Goal: Task Accomplishment & Management: Manage account settings

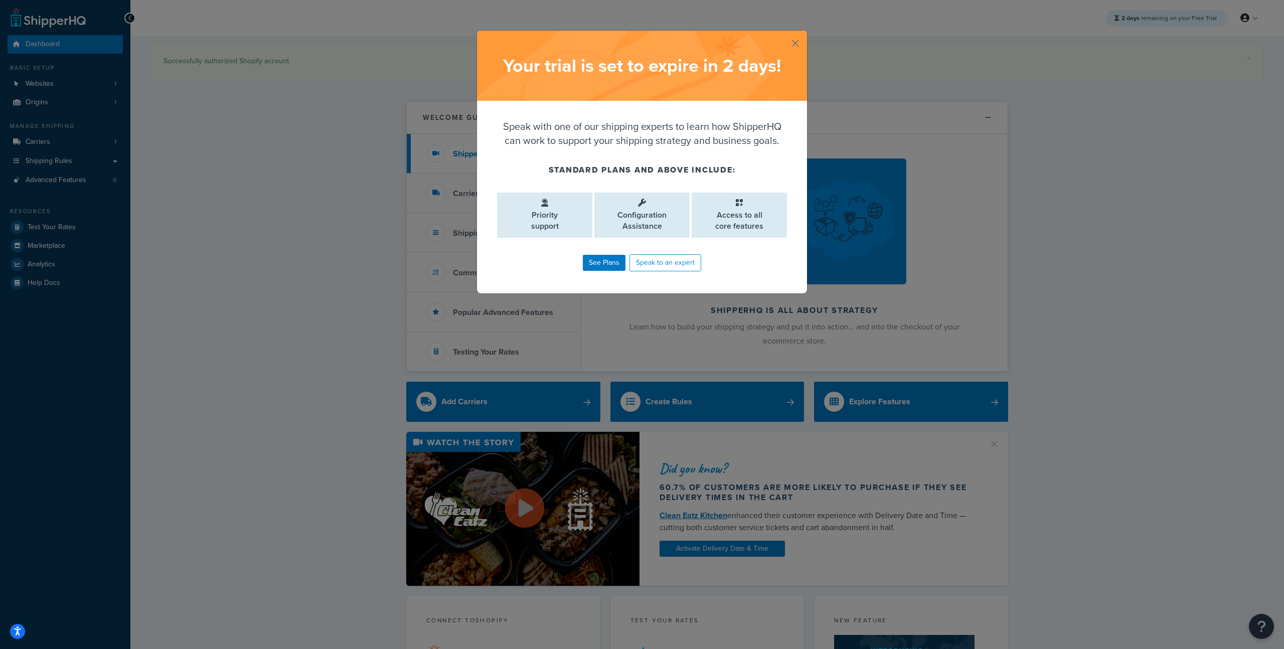
click at [804, 33] on button "button" at bounding box center [805, 32] width 3 height 3
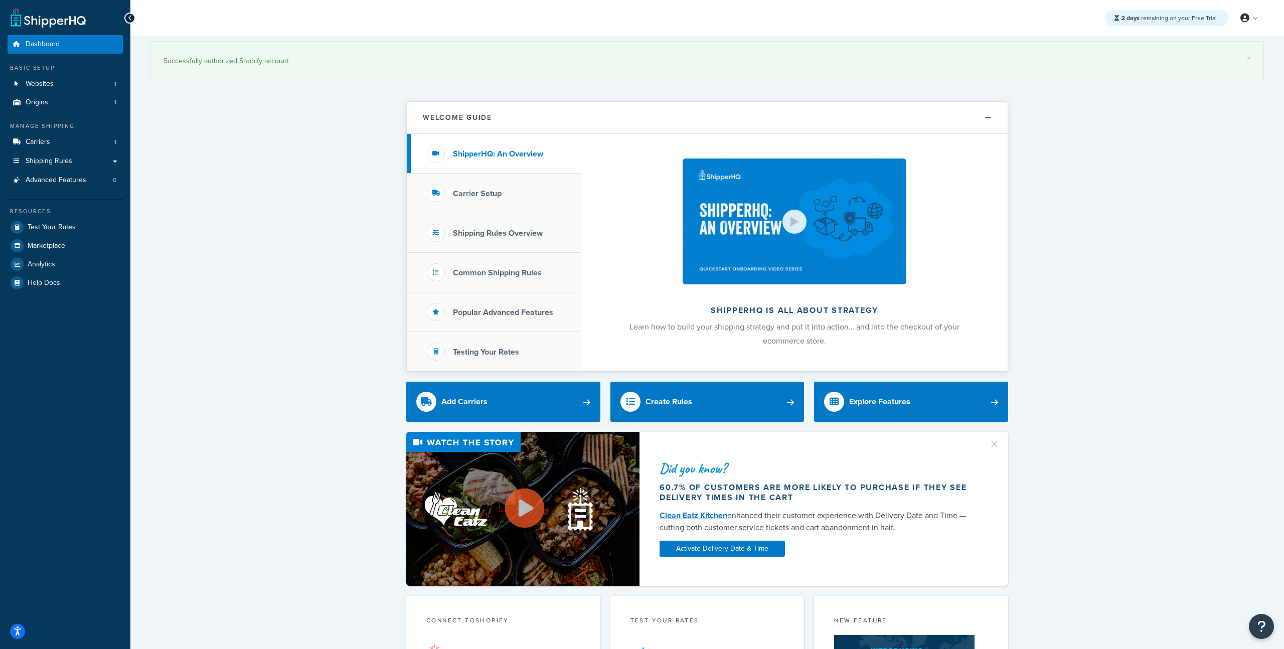
click at [236, 279] on div "× Successfully authorized Shopify account Welcome Guide ShipperHQ: An Overview …" at bounding box center [706, 556] width 1153 height 1041
click at [1211, 56] on link "Billing" at bounding box center [1218, 59] width 89 height 20
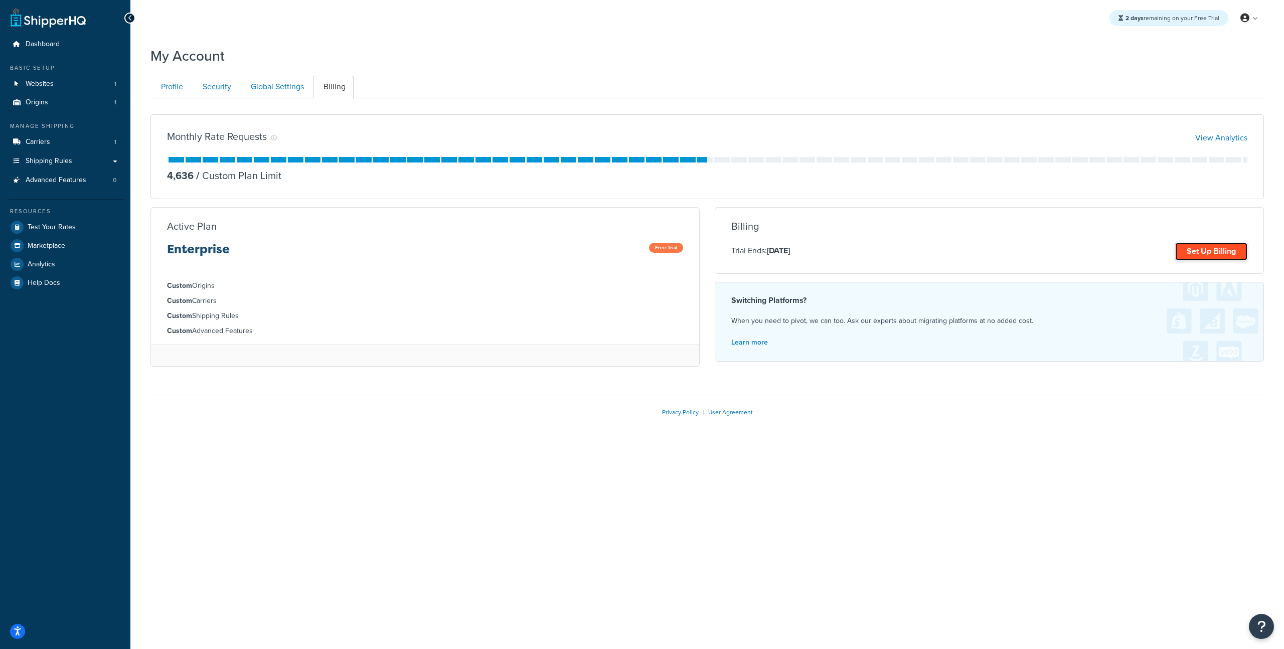
click at [1217, 254] on link "Set Up Billing" at bounding box center [1211, 252] width 72 height 18
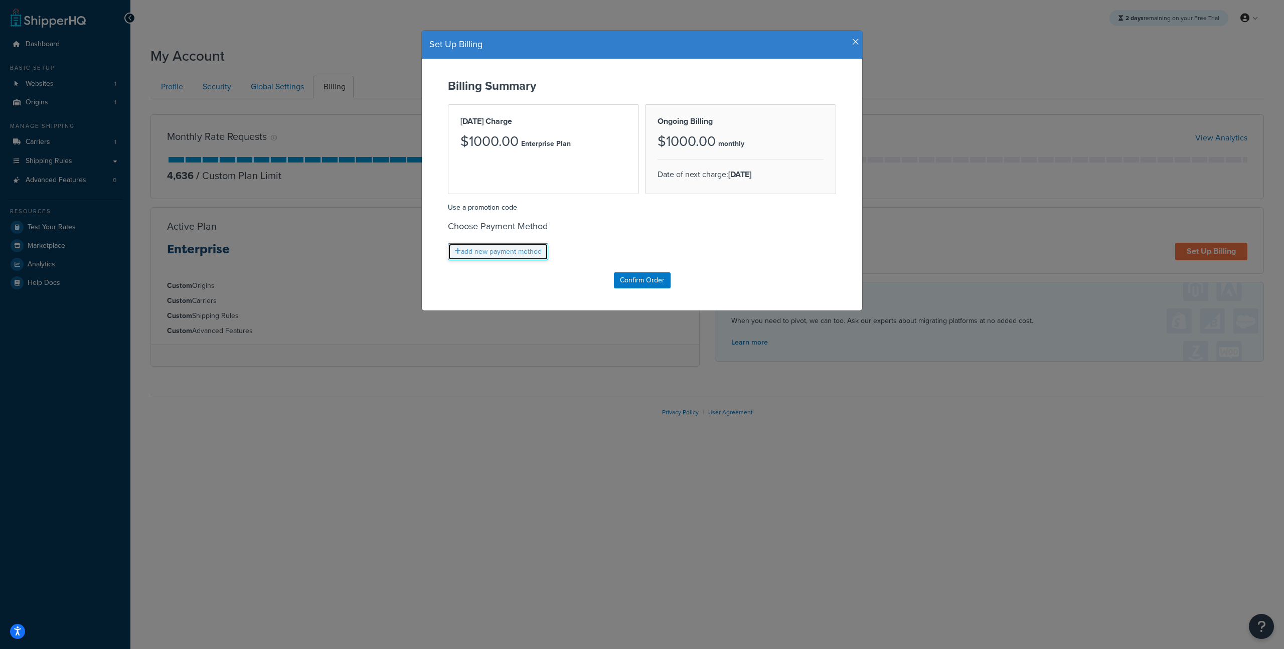
click at [526, 249] on link "add new payment method" at bounding box center [498, 251] width 100 height 17
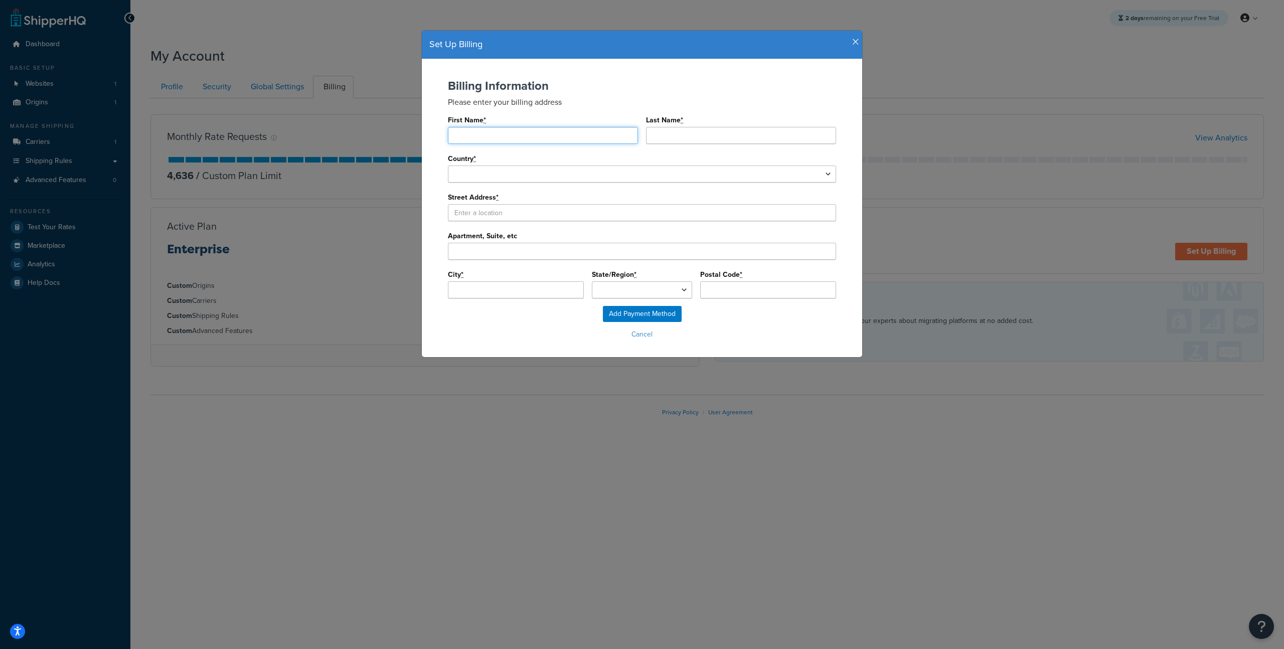
click at [488, 137] on input "First Name *" at bounding box center [543, 135] width 190 height 17
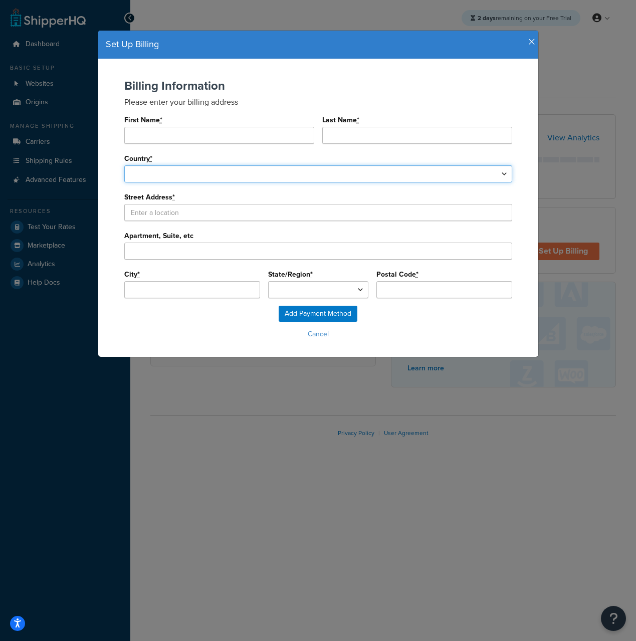
click at [172, 174] on select "United States Afghanistan Albania Algeria American Samoa Andorra Angola Anguill…" at bounding box center [318, 173] width 388 height 17
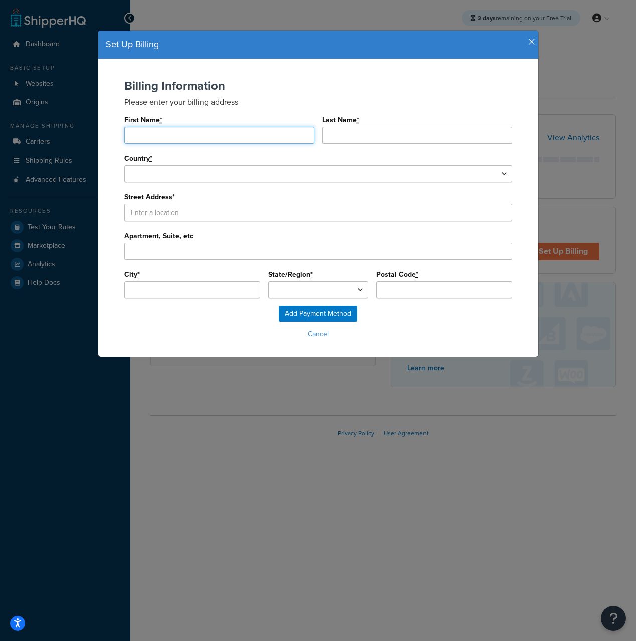
click at [175, 133] on input "First Name *" at bounding box center [219, 135] width 190 height 17
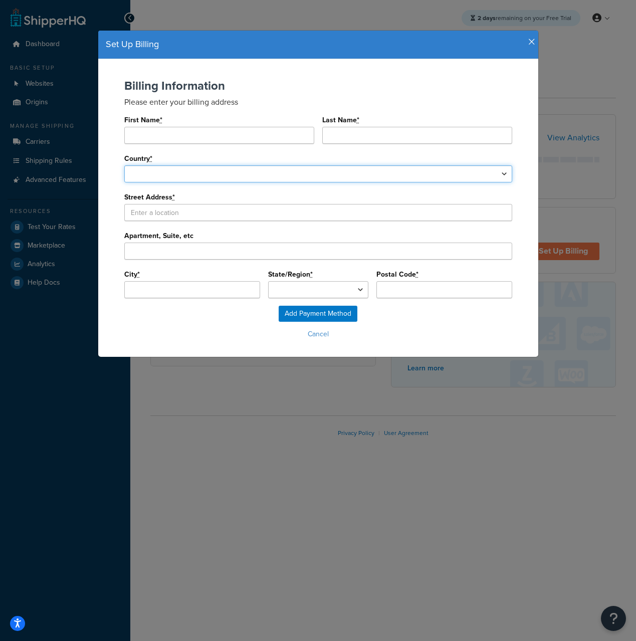
click at [165, 177] on select "United States Afghanistan Albania Algeria American Samoa Andorra Angola Anguill…" at bounding box center [318, 173] width 388 height 17
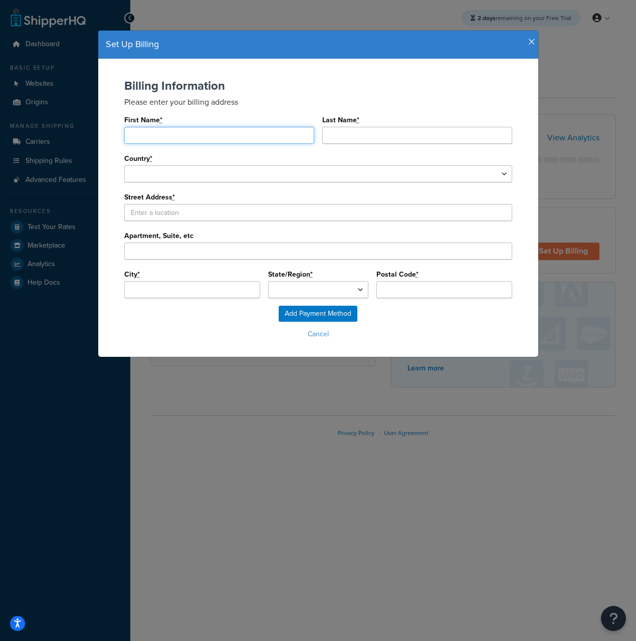
click at [171, 137] on input "First Name *" at bounding box center [219, 135] width 190 height 17
click at [181, 152] on div "Country * United States Afghanistan Albania Algeria American Samoa Andorra Ango…" at bounding box center [318, 166] width 388 height 31
click at [175, 138] on input "First Name *" at bounding box center [219, 135] width 190 height 17
type input "Rebecca"
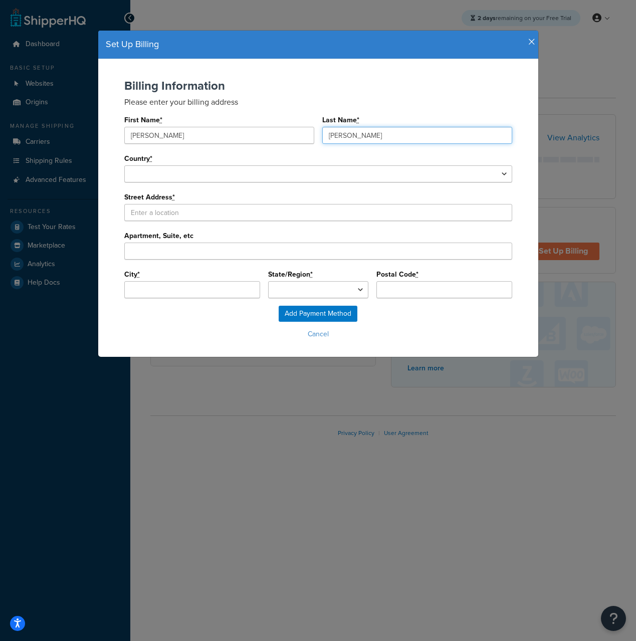
type input "Pahl"
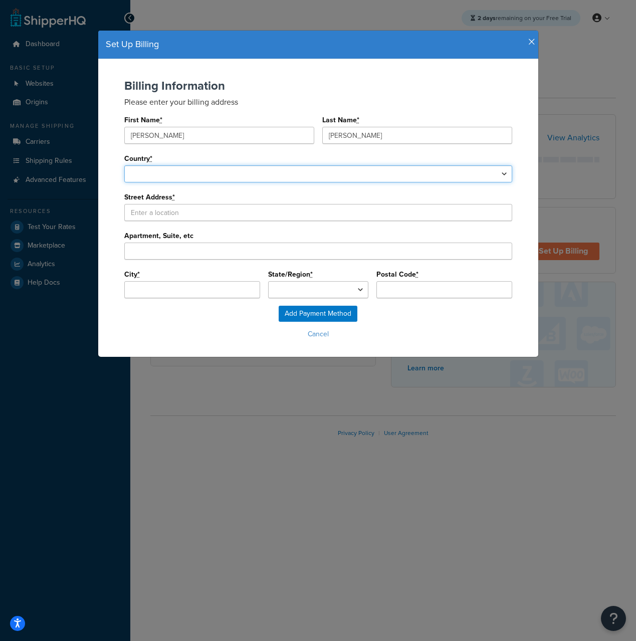
click at [210, 172] on select "United States Afghanistan Albania Algeria American Samoa Andorra Angola Anguill…" at bounding box center [318, 173] width 388 height 17
select select "1000"
click at [124, 166] on select "United States Afghanistan Albania Algeria American Samoa Andorra Angola Anguill…" at bounding box center [318, 173] width 388 height 17
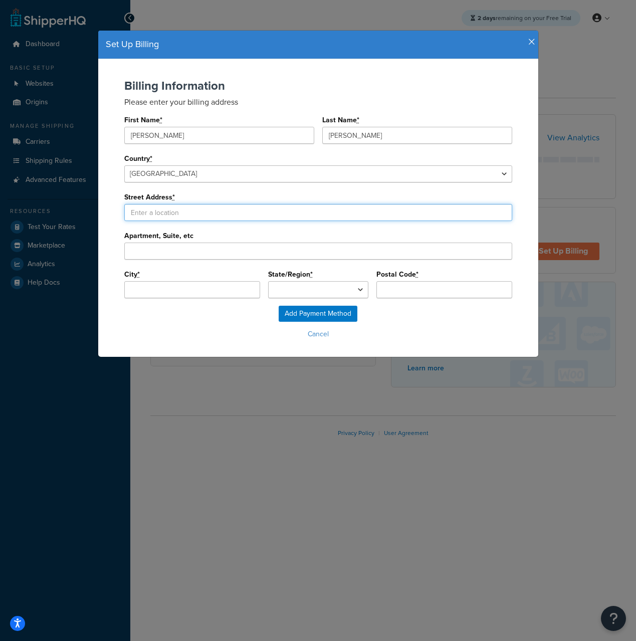
select select
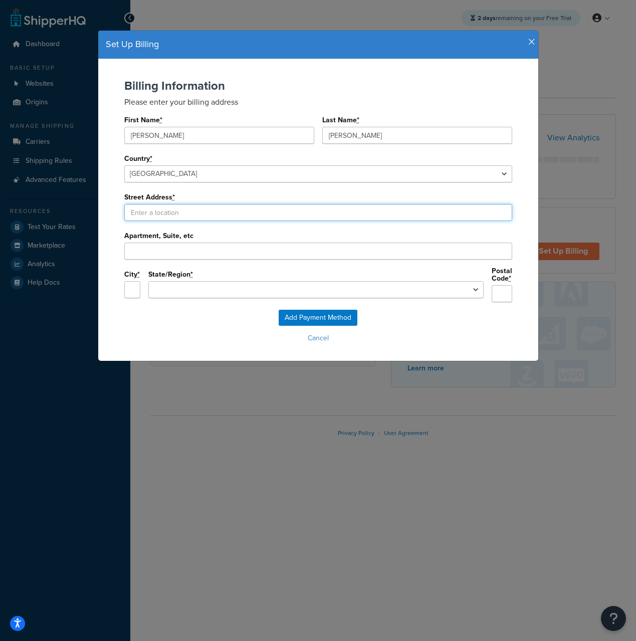
click at [187, 212] on input "Street Address *" at bounding box center [318, 212] width 388 height 17
type input "2911 Packers Ave"
type input "Madison"
select select "WI"
type input "53704"
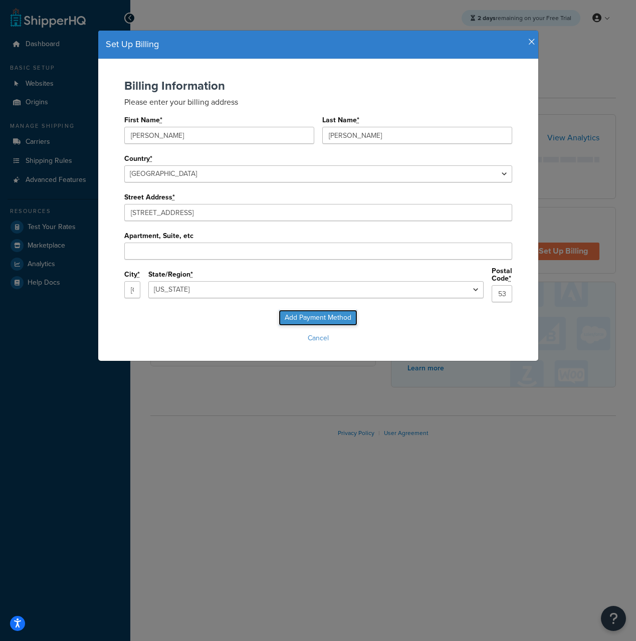
click at [329, 311] on input "Add Payment Method" at bounding box center [318, 318] width 79 height 16
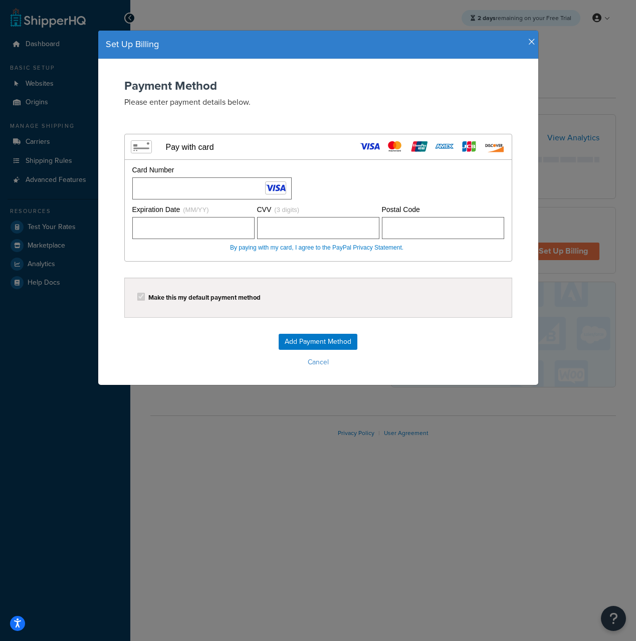
click at [379, 331] on form "Payment Method Please enter payment details below. Visa MasterCard Union Pay Am…" at bounding box center [318, 224] width 420 height 291
click at [332, 339] on input "Add Payment Method" at bounding box center [318, 342] width 79 height 16
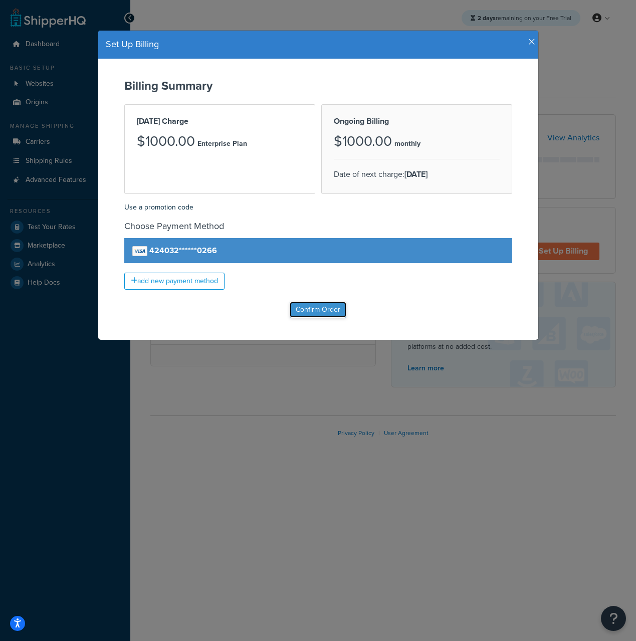
click at [334, 310] on input "Confirm Order" at bounding box center [318, 310] width 57 height 16
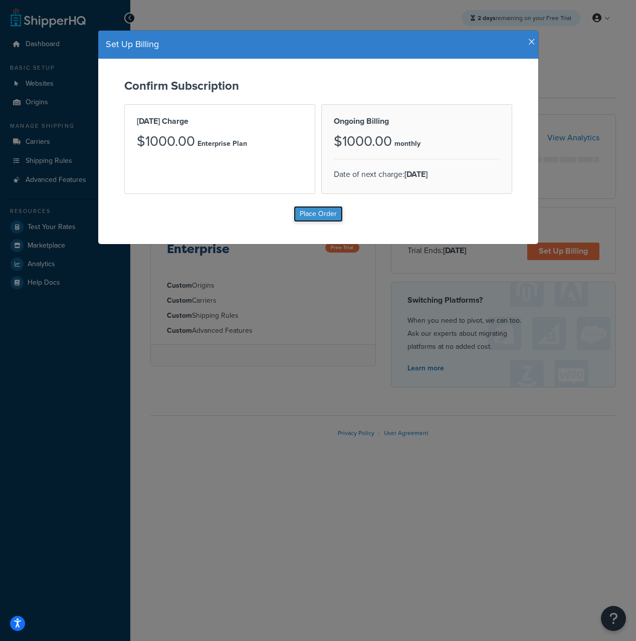
click at [321, 212] on input "Place Order" at bounding box center [318, 214] width 49 height 16
type input "Place Order"
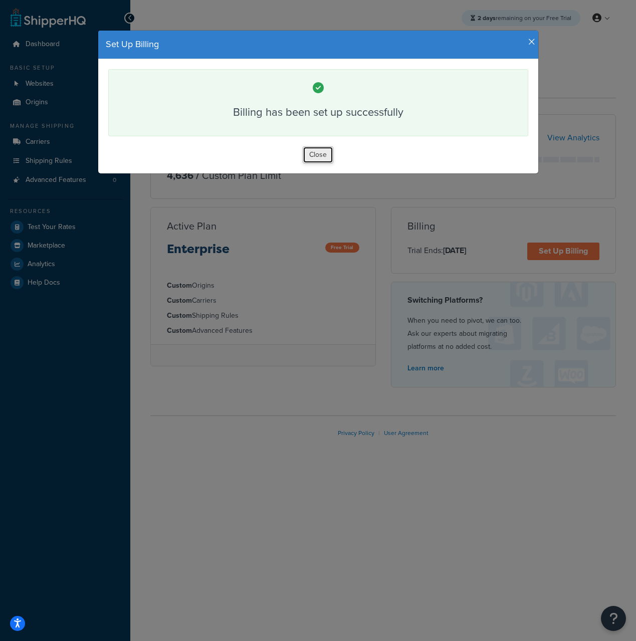
click at [316, 158] on button "Close" at bounding box center [318, 154] width 31 height 17
